Goal: Task Accomplishment & Management: Use online tool/utility

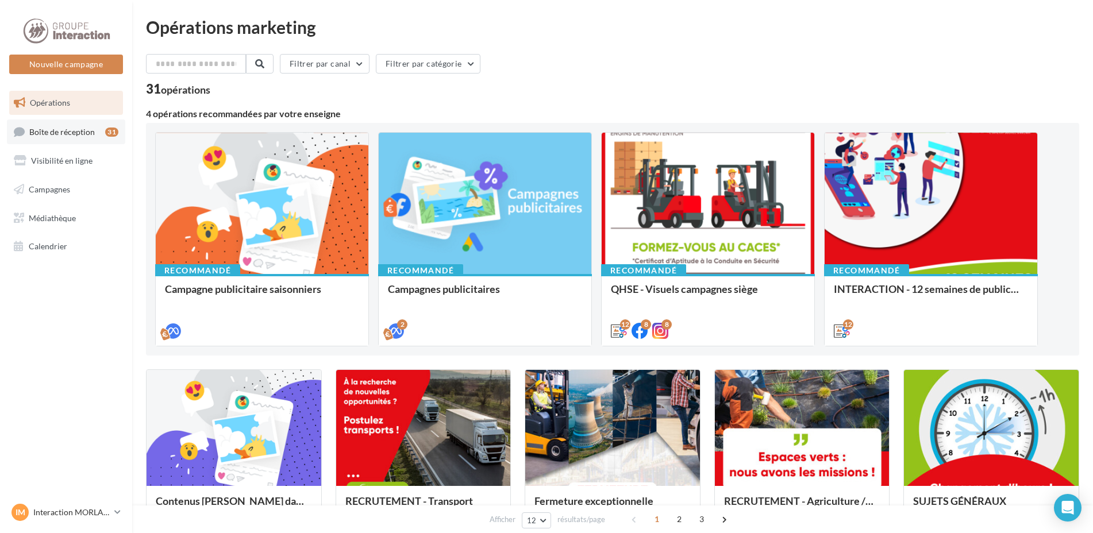
click at [94, 136] on link "Boîte de réception 31" at bounding box center [66, 132] width 118 height 25
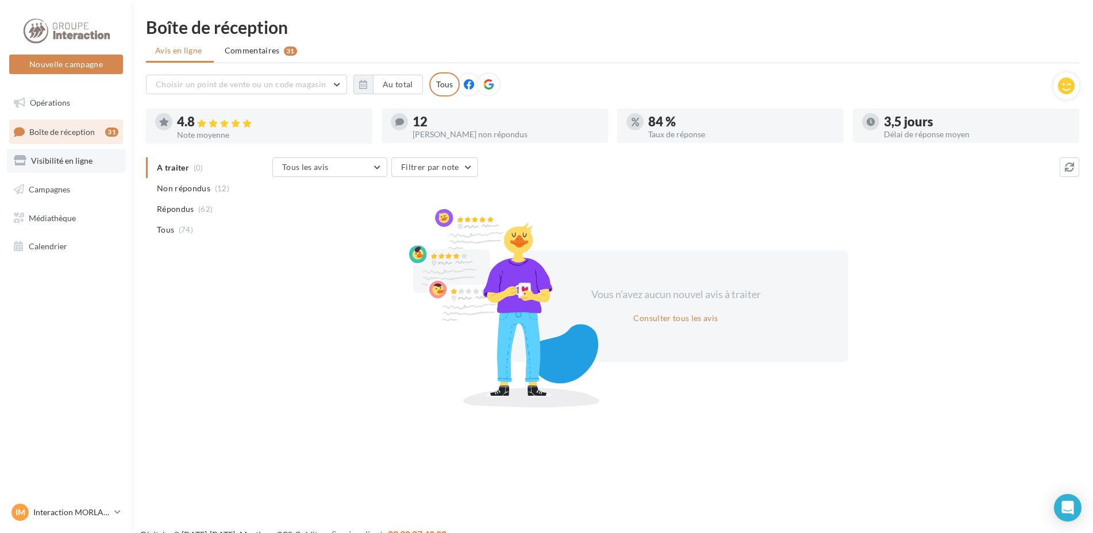
click at [98, 170] on link "Visibilité en ligne" at bounding box center [66, 161] width 118 height 24
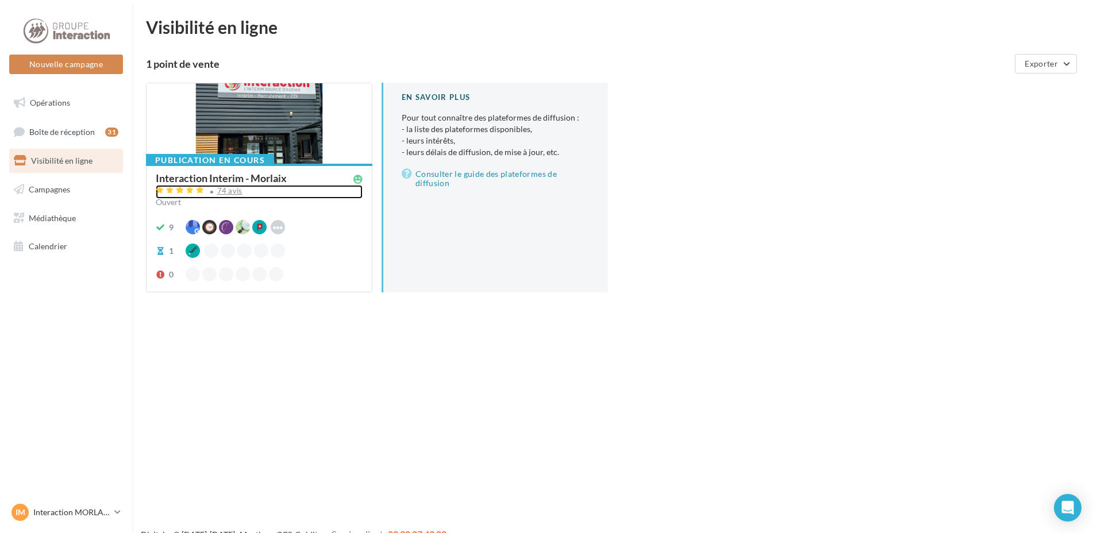
click at [332, 193] on div "74 avis" at bounding box center [259, 192] width 207 height 14
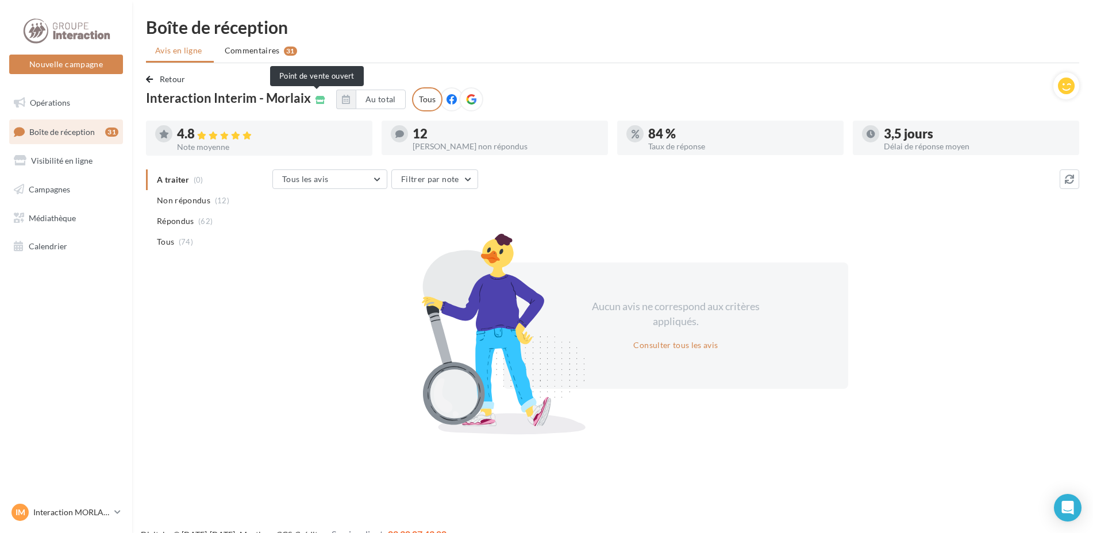
click at [320, 103] on icon at bounding box center [320, 100] width 10 height 8
click at [318, 100] on icon at bounding box center [320, 100] width 10 height 8
click at [98, 170] on link "Visibilité en ligne" at bounding box center [66, 161] width 118 height 24
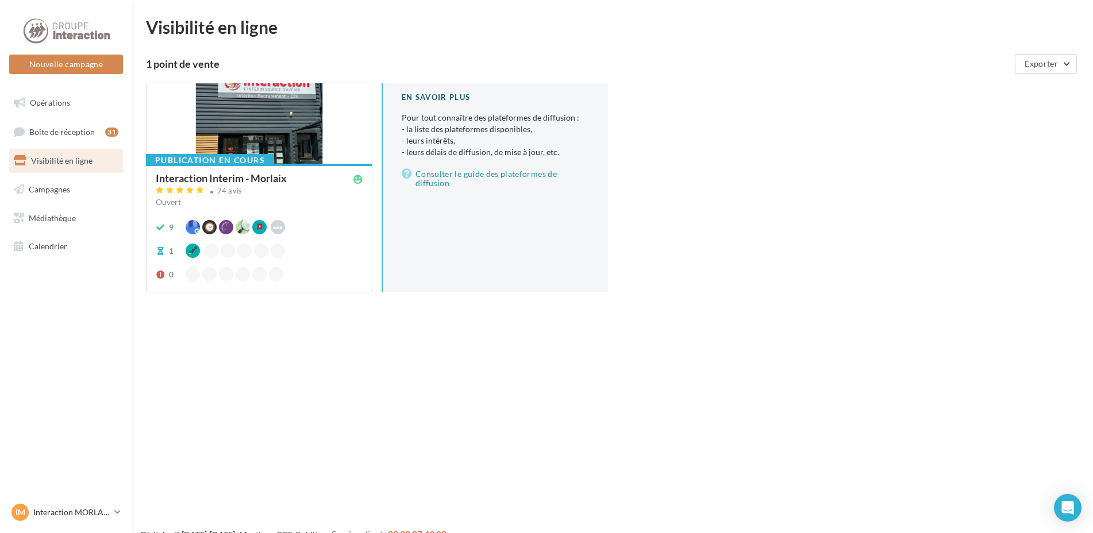
click at [362, 255] on div "1" at bounding box center [259, 251] width 207 height 14
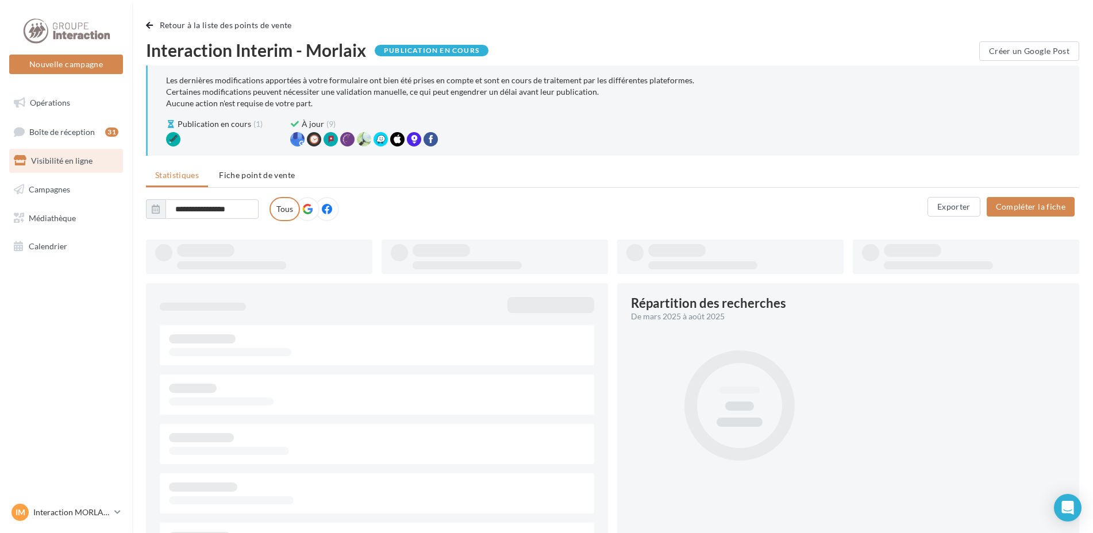
type input "**********"
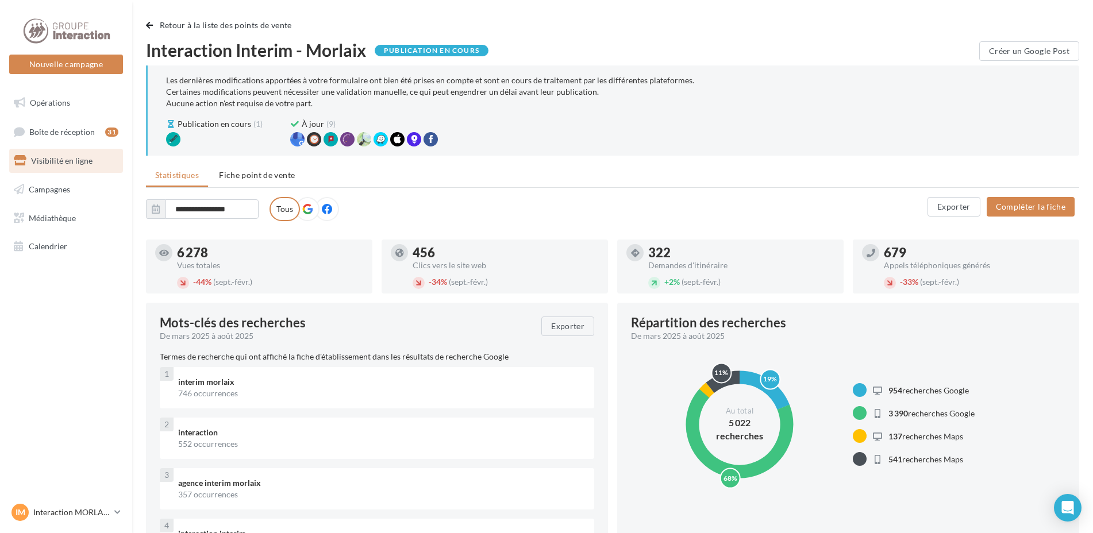
click at [306, 207] on icon at bounding box center [307, 209] width 10 height 10
click at [332, 205] on icon at bounding box center [327, 209] width 10 height 10
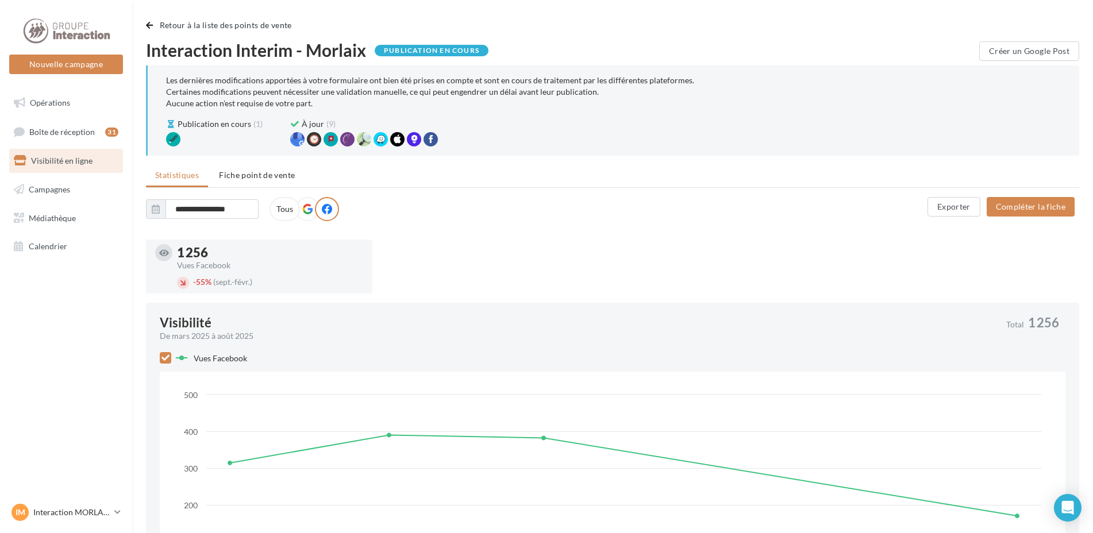
click at [306, 212] on icon at bounding box center [307, 209] width 10 height 10
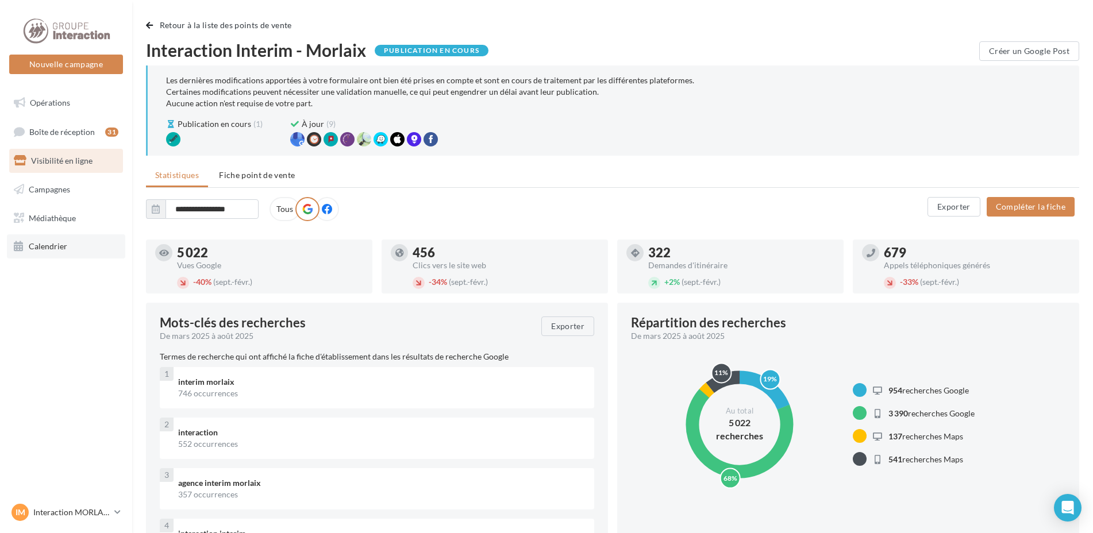
click at [66, 240] on link "Calendrier" at bounding box center [66, 246] width 118 height 24
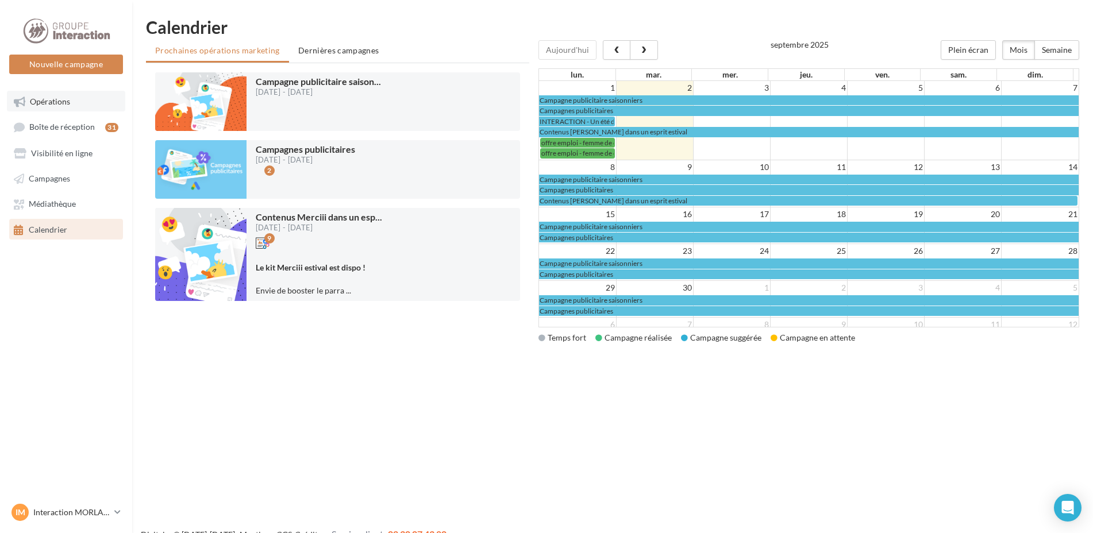
click at [88, 108] on link "Opérations" at bounding box center [66, 101] width 118 height 21
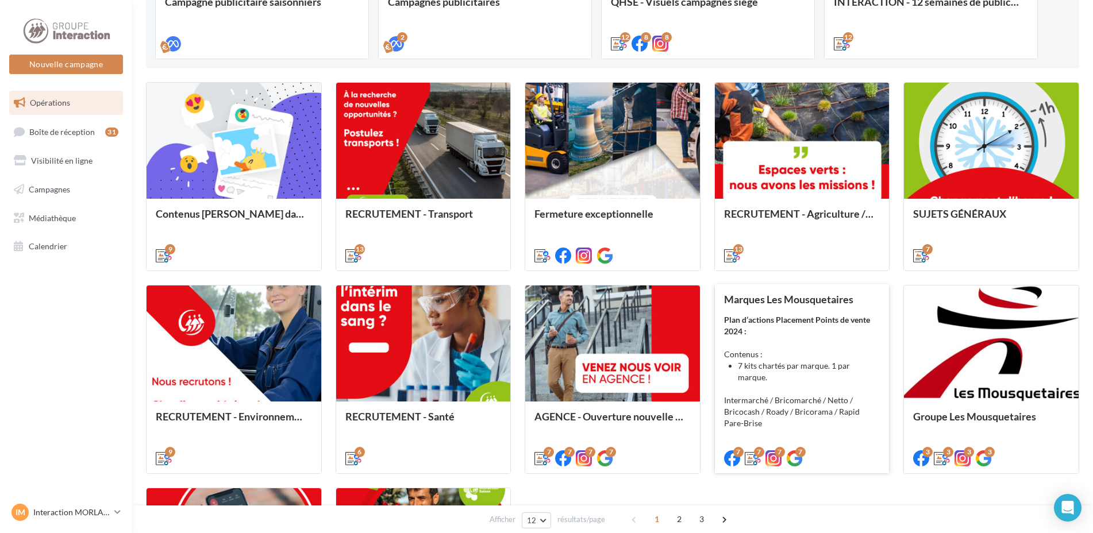
scroll to position [115, 0]
